Goal: Information Seeking & Learning: Learn about a topic

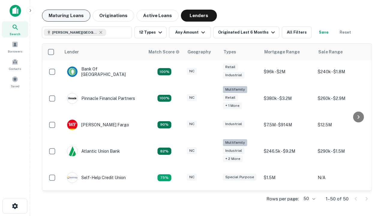
click at [66, 16] on button "Maturing Loans" at bounding box center [66, 16] width 48 height 12
